Goal: Information Seeking & Learning: Learn about a topic

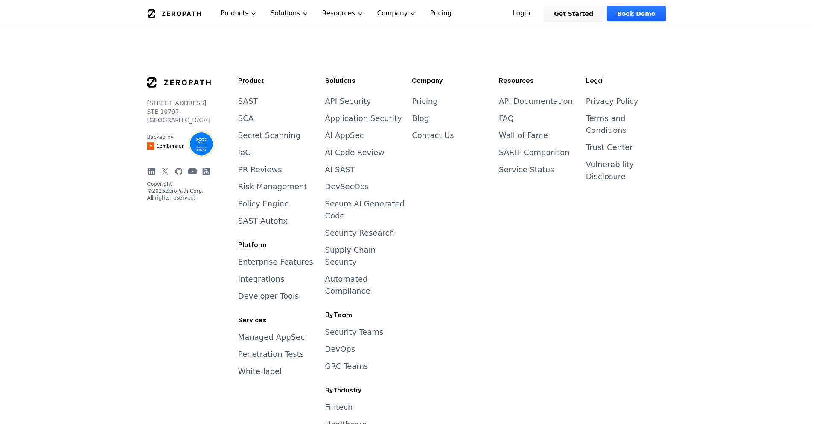
scroll to position [3046, 0]
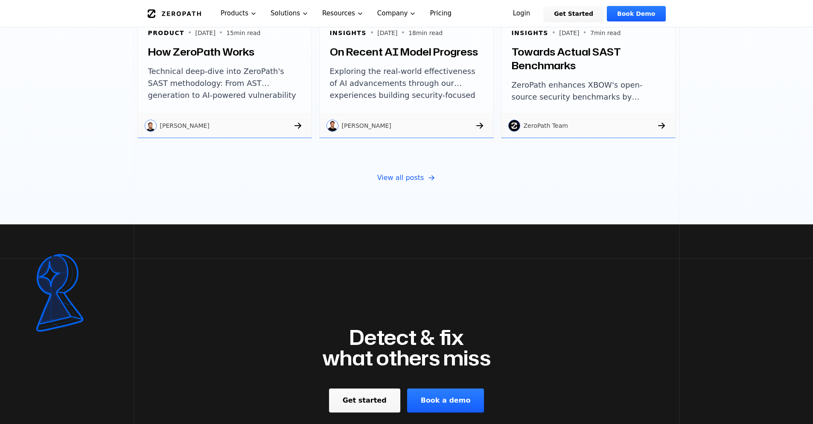
drag, startPoint x: 64, startPoint y: 103, endPoint x: 38, endPoint y: 34, distance: 73.9
click at [64, 94] on section "Latest from Our Blog Stay updated with the latest security research, CVE analys…" at bounding box center [406, 7] width 813 height 433
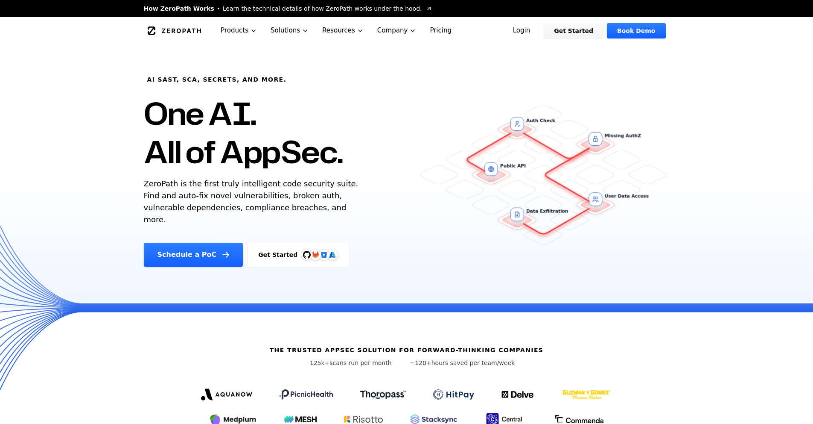
click at [435, 32] on link "Pricing" at bounding box center [440, 30] width 35 height 27
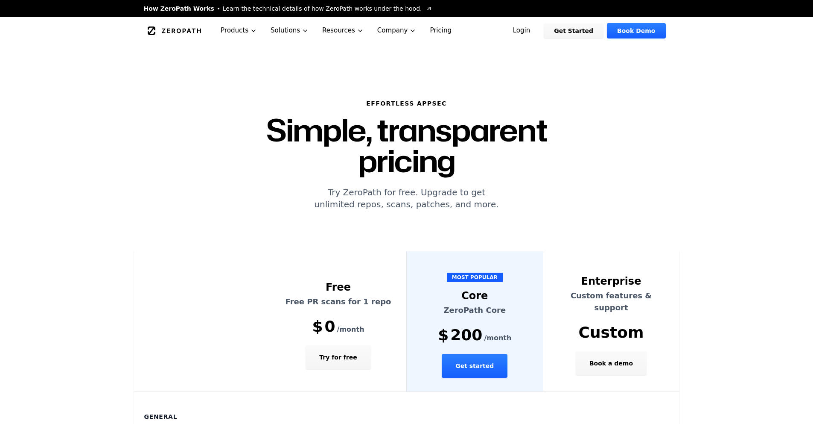
click at [41, 106] on section "Effortless AppSec Simple, transparent pricing Try ZeroPath for free. Upgrade to…" at bounding box center [406, 147] width 813 height 207
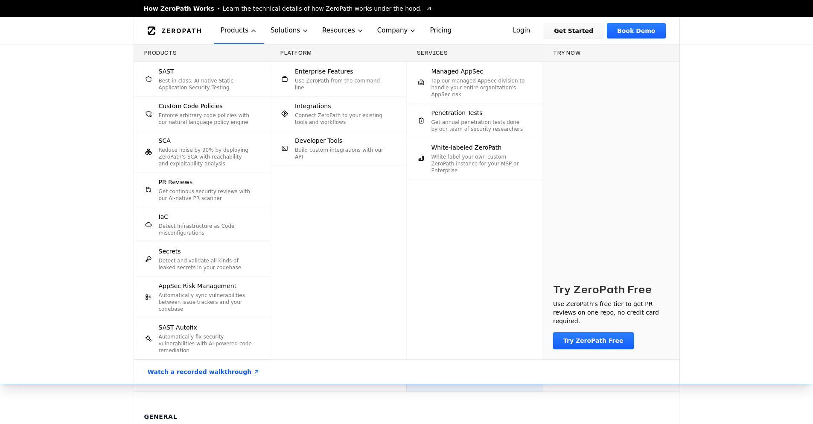
click at [61, 129] on div "Products SAST Best-in-class, AI-native Static Application Security Testing Cust…" at bounding box center [406, 213] width 813 height 339
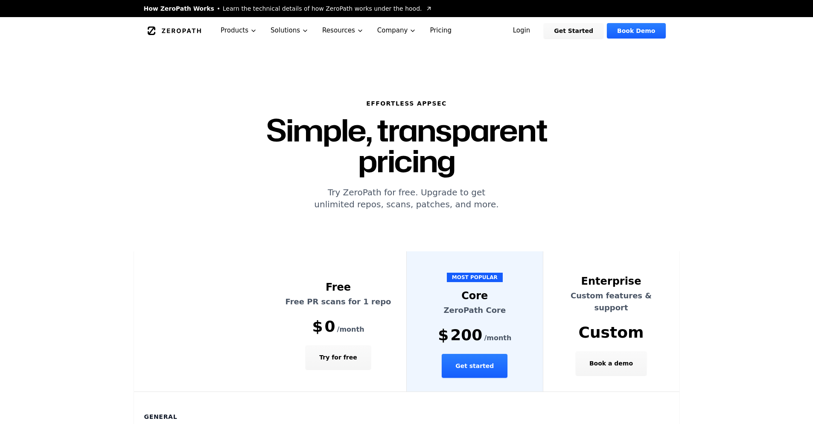
click at [171, 33] on icon "Global" at bounding box center [175, 30] width 54 height 9
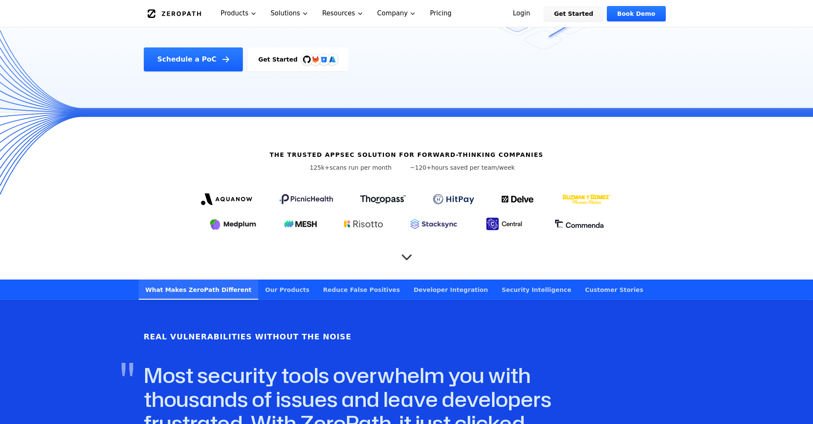
scroll to position [205, 0]
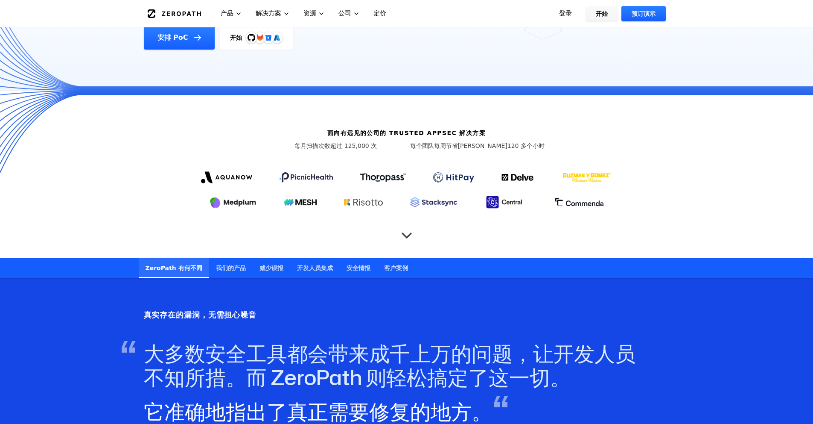
click at [407, 229] on icon "滚动到下一部分" at bounding box center [406, 231] width 17 height 17
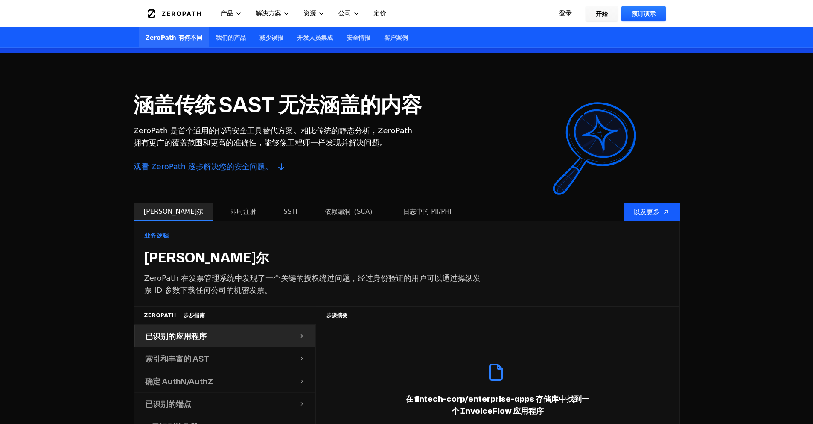
scroll to position [673, 0]
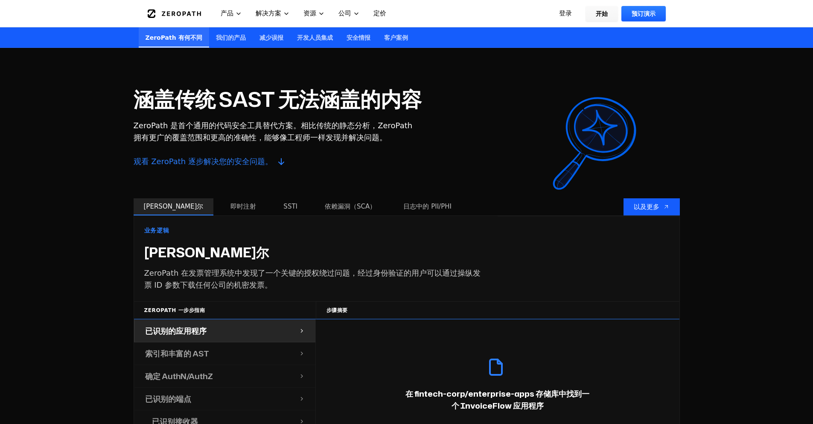
click at [325, 207] on font "依赖漏洞（SCA）" at bounding box center [350, 206] width 51 height 8
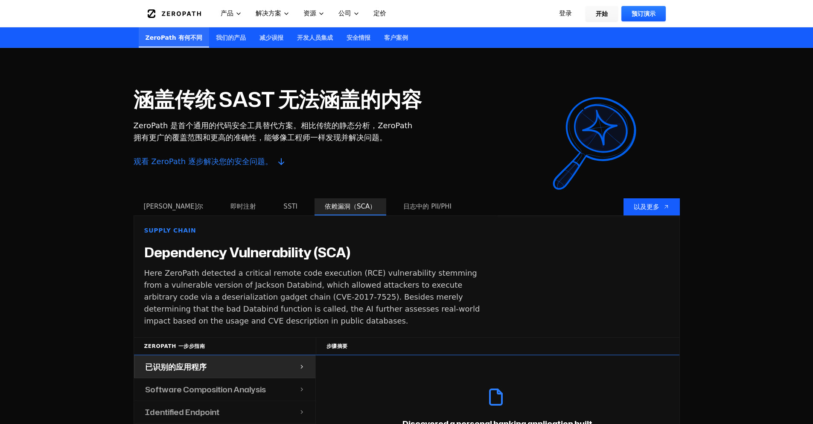
click at [404, 205] on font "日志中的 PII/PHI" at bounding box center [428, 206] width 48 height 8
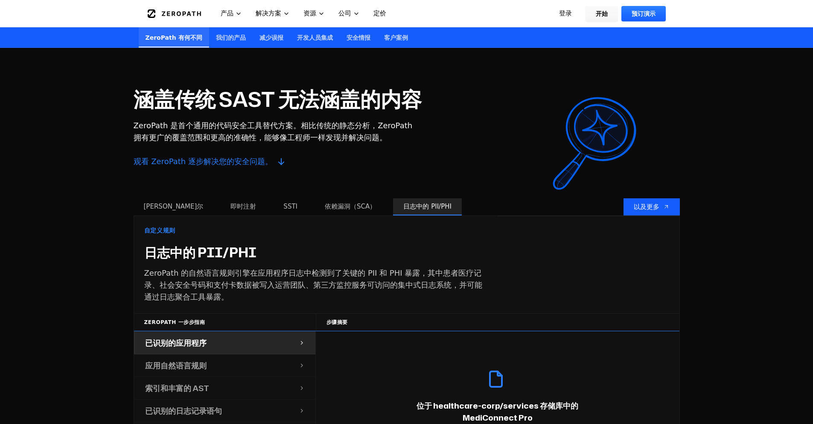
click at [325, 205] on font "依赖漏洞（SCA）" at bounding box center [350, 206] width 51 height 8
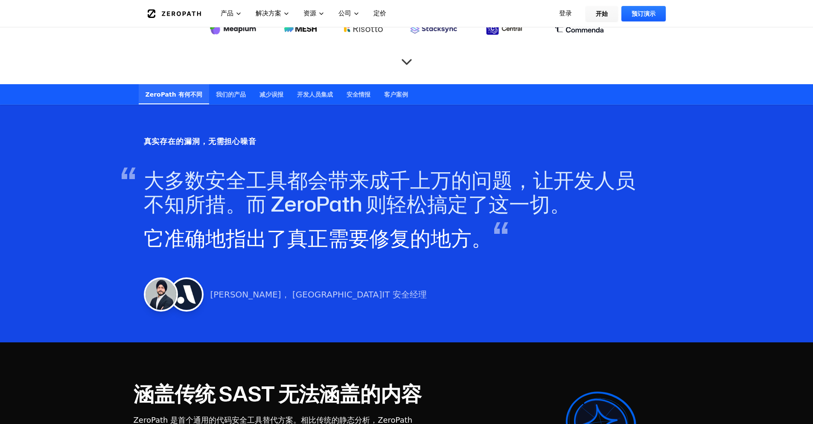
scroll to position [307, 0]
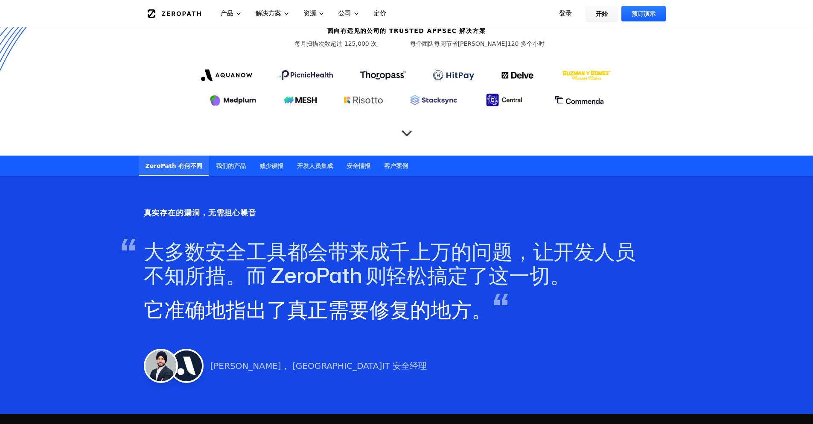
click at [233, 169] on font "我们的产品" at bounding box center [231, 165] width 30 height 9
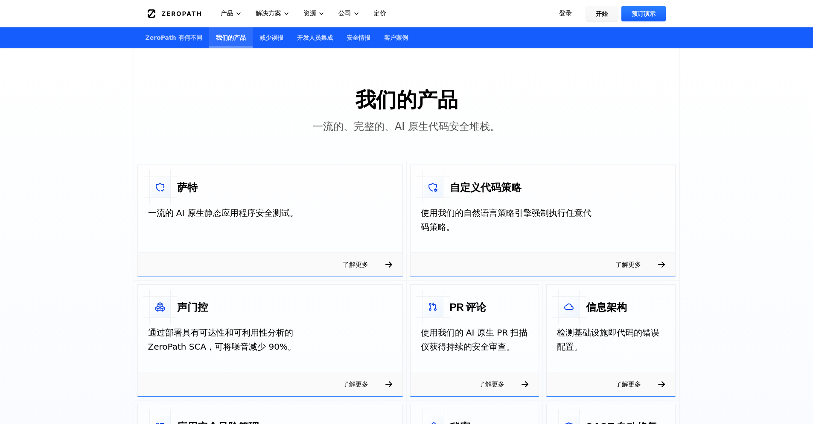
click at [260, 40] on font "减少误报" at bounding box center [272, 37] width 24 height 7
